Goal: Transaction & Acquisition: Purchase product/service

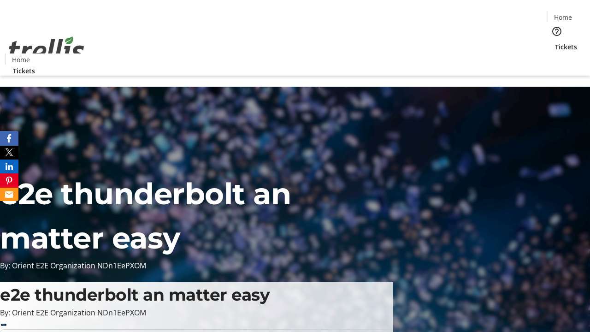
click at [555, 42] on span "Tickets" at bounding box center [566, 47] width 22 height 10
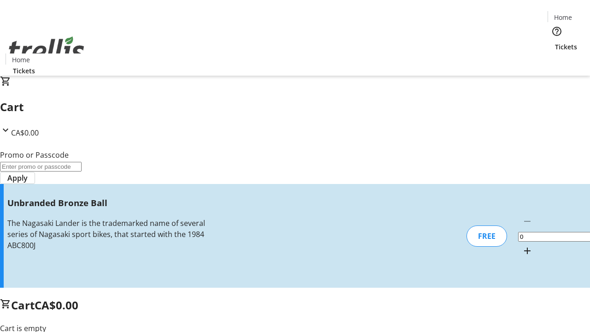
click at [521, 245] on mat-icon "Increment by one" at bounding box center [526, 250] width 11 height 11
type input "1"
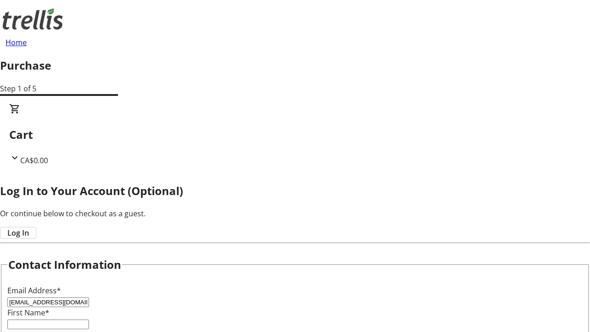
type input "[EMAIL_ADDRESS][DOMAIN_NAME]"
type input "Makenna"
type input "[PERSON_NAME]"
